Goal: Information Seeking & Learning: Learn about a topic

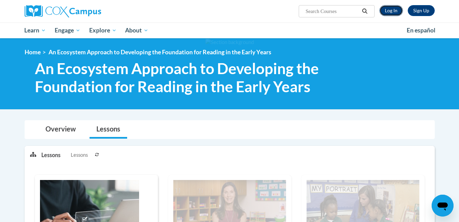
click at [388, 9] on link "Log In" at bounding box center [391, 10] width 24 height 11
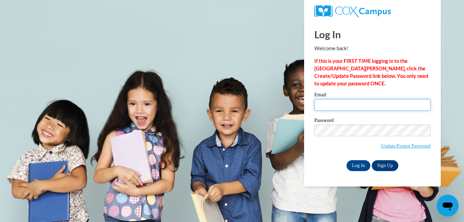
click at [383, 105] on input "Email" at bounding box center [372, 105] width 116 height 12
type input "3"
type input "eevans@mnps.org"
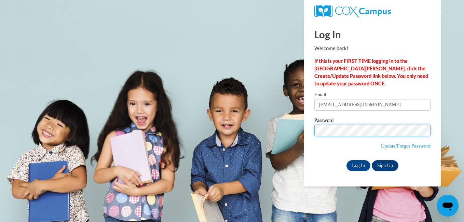
click at [346, 160] on input "Log In" at bounding box center [358, 165] width 24 height 11
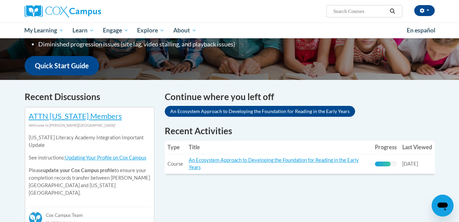
scroll to position [158, 0]
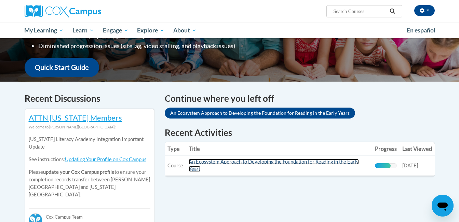
click at [243, 161] on link "An Ecosystem Approach to Developing the Foundation for Reading in the Early Yea…" at bounding box center [274, 165] width 170 height 13
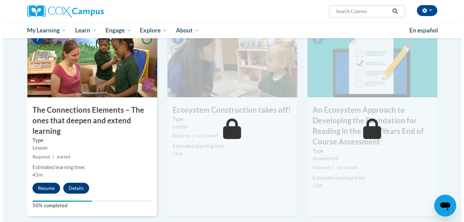
scroll to position [544, 0]
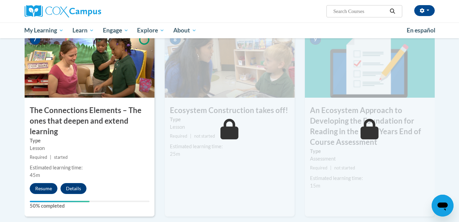
click at [46, 182] on div "7 The Connections Elements – The ones that deepen and extend learning Type Less…" at bounding box center [90, 122] width 130 height 187
click at [43, 192] on button "Resume" at bounding box center [44, 188] width 28 height 11
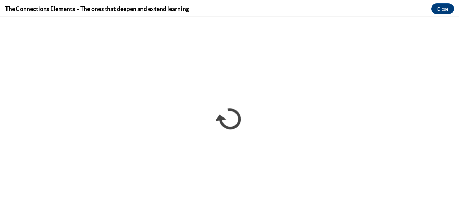
scroll to position [0, 0]
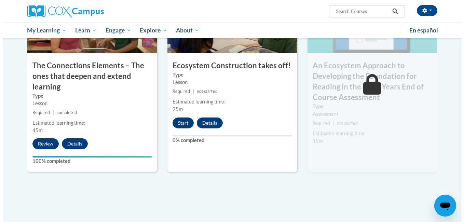
scroll to position [589, 0]
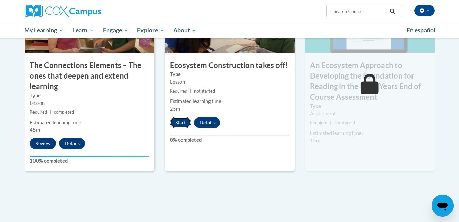
click at [176, 122] on button "Start" at bounding box center [180, 122] width 21 height 11
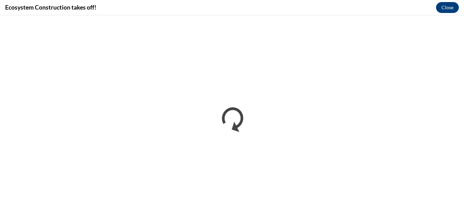
scroll to position [0, 0]
